Goal: Task Accomplishment & Management: Use online tool/utility

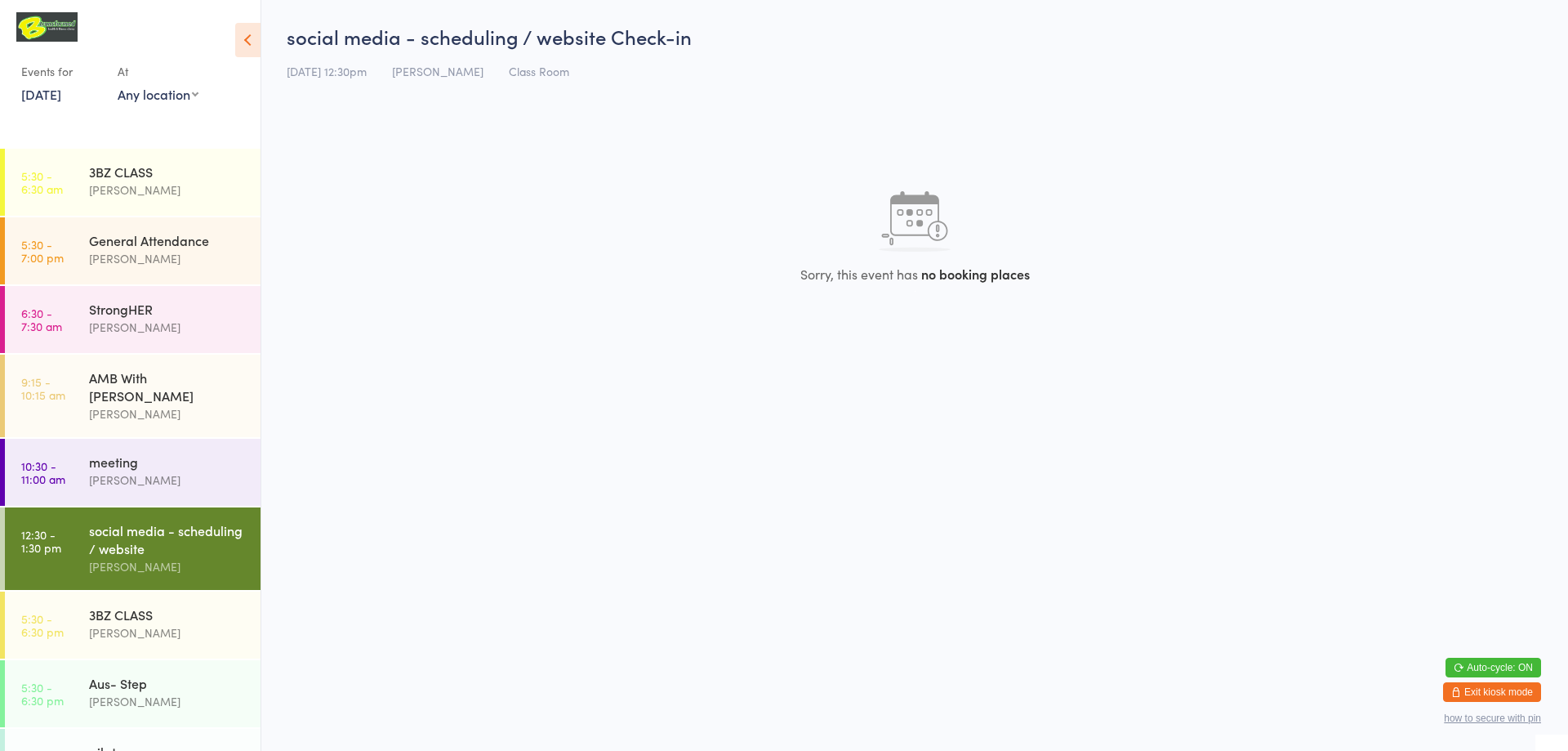
click at [1517, 695] on button "Exit kiosk mode" at bounding box center [1492, 691] width 98 height 19
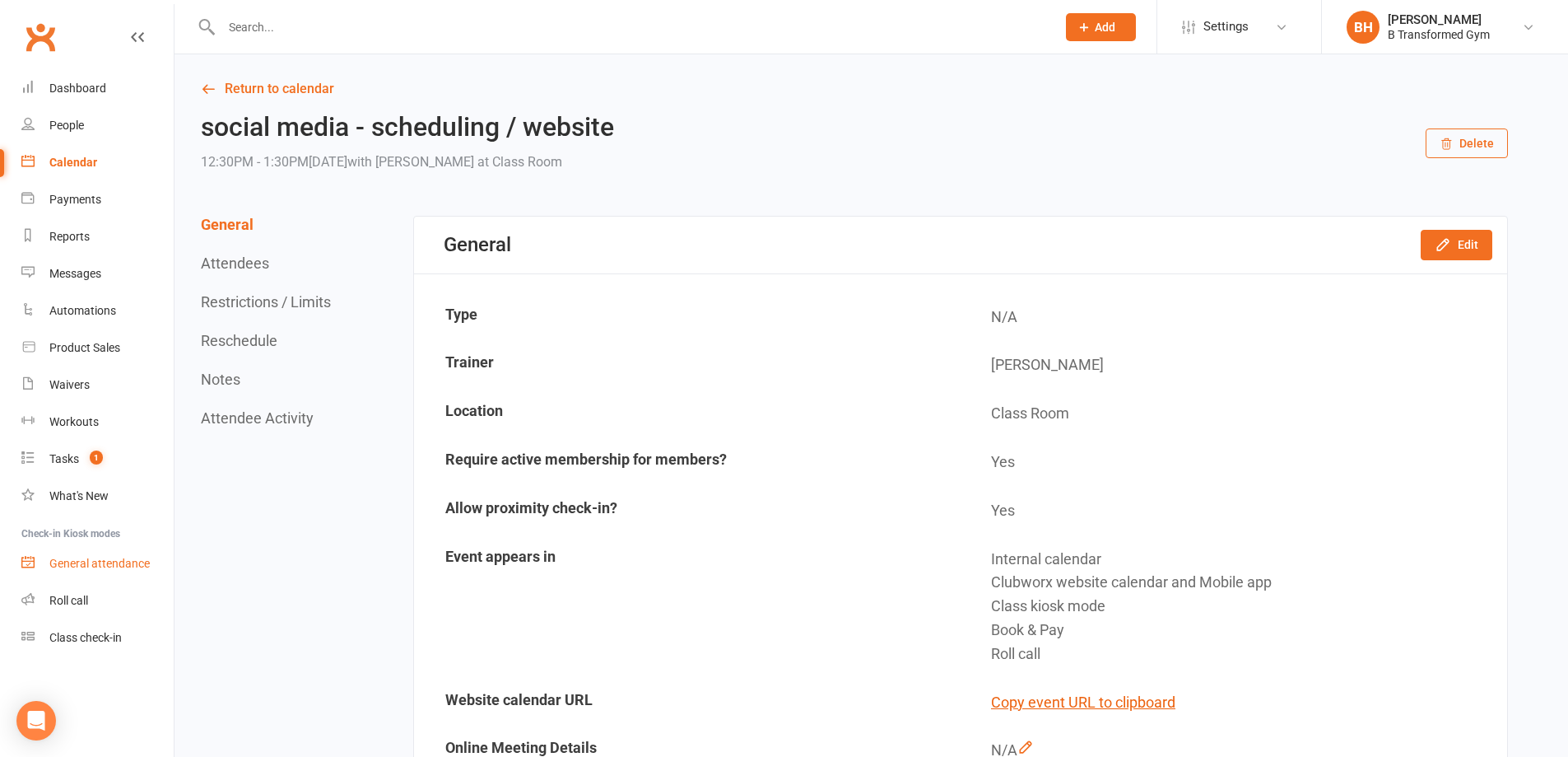
click at [96, 566] on div "General attendance" at bounding box center [99, 563] width 101 height 14
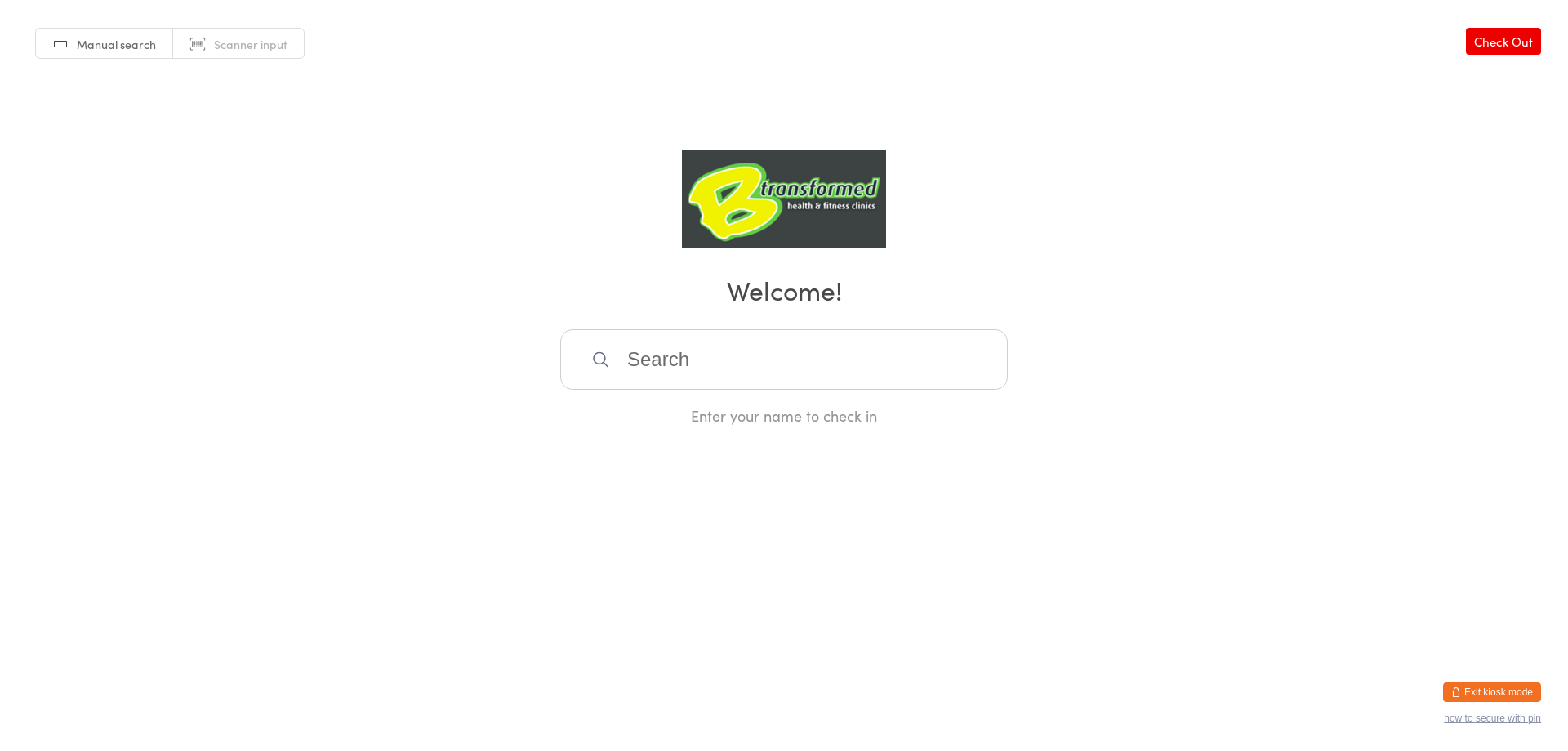
click at [254, 34] on link "Scanner input" at bounding box center [238, 44] width 131 height 31
click at [821, 384] on input "search" at bounding box center [784, 359] width 447 height 60
